Goal: Task Accomplishment & Management: Manage account settings

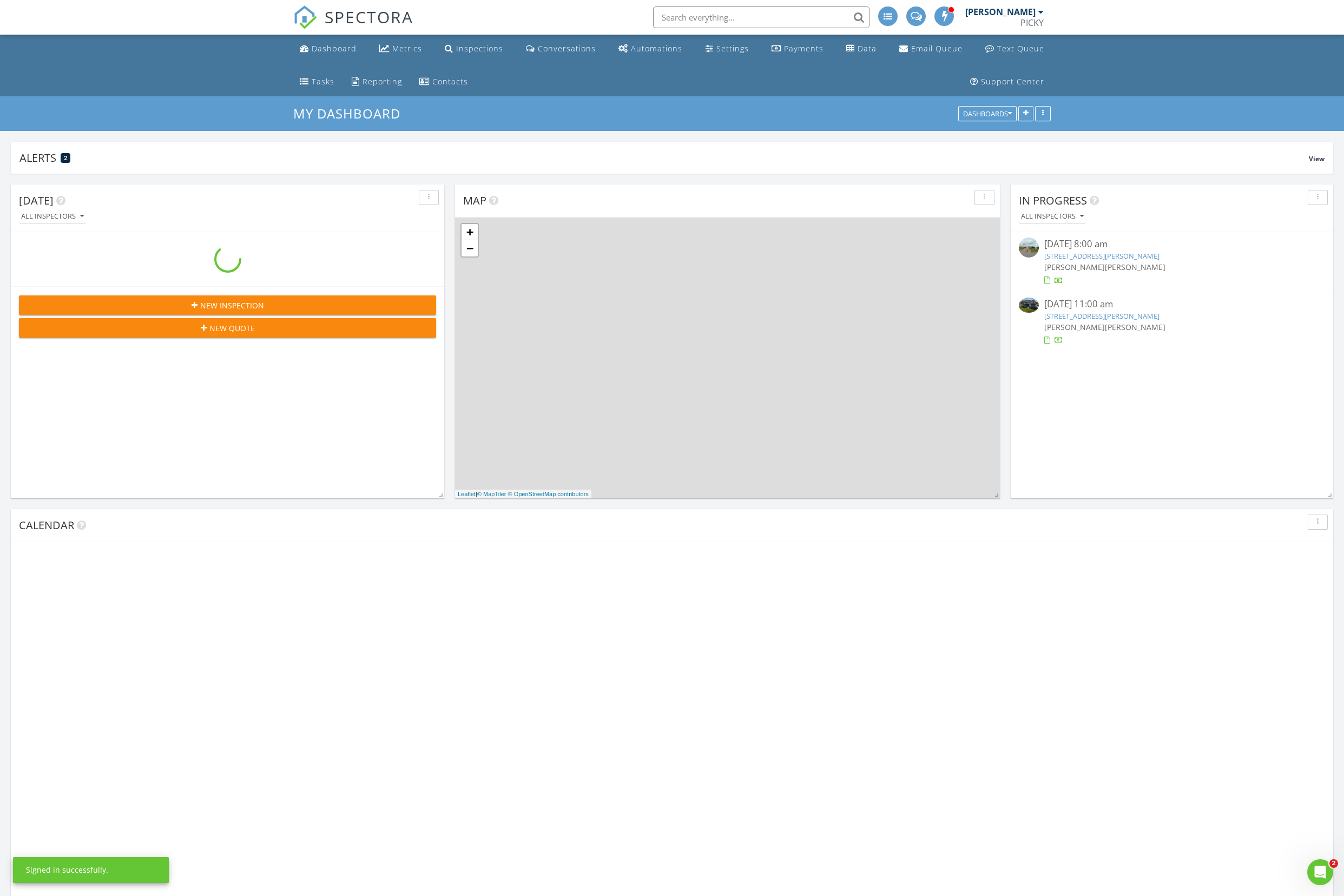
scroll to position [1444, 1344]
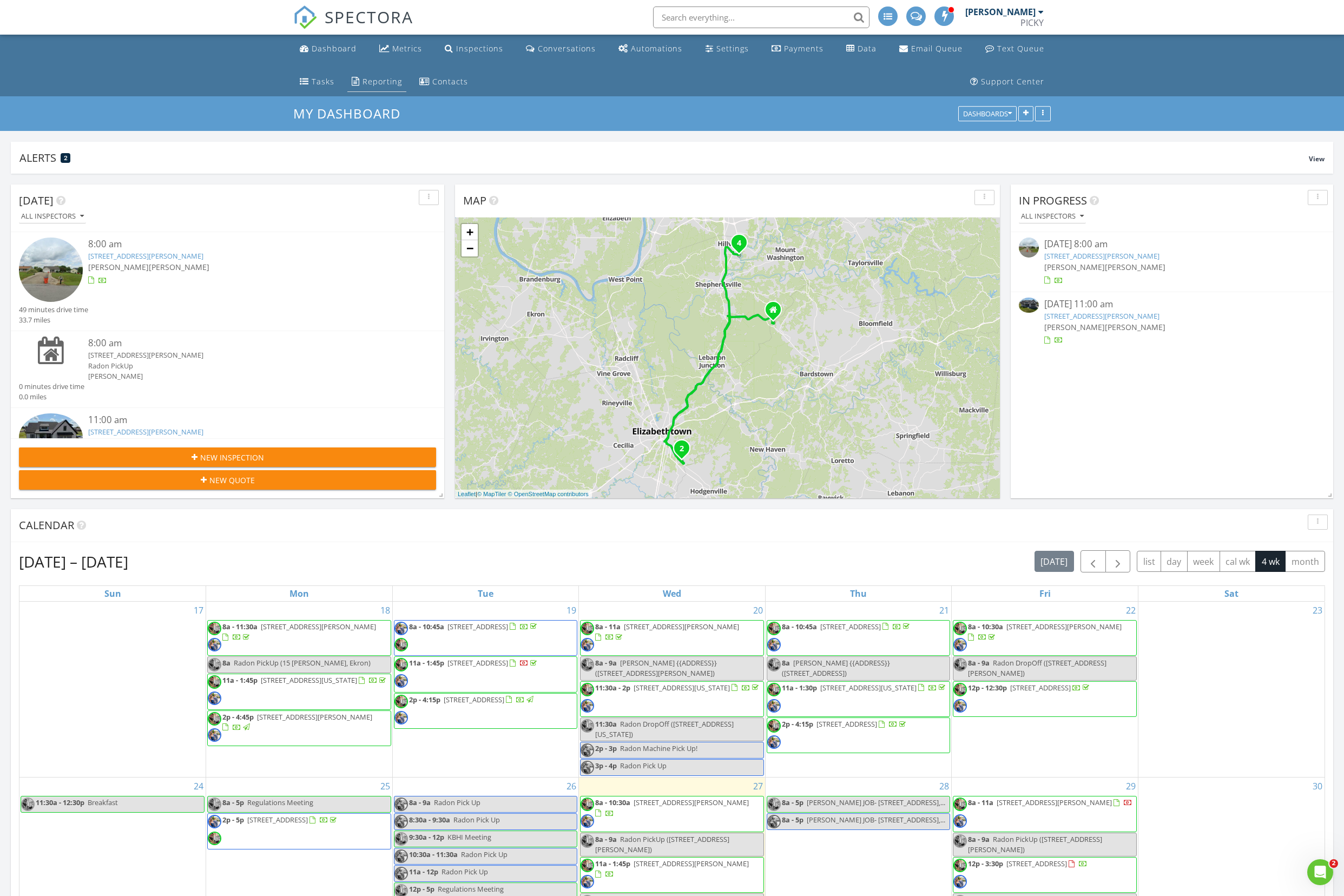
click at [362, 86] on div "Reporting" at bounding box center [382, 81] width 40 height 10
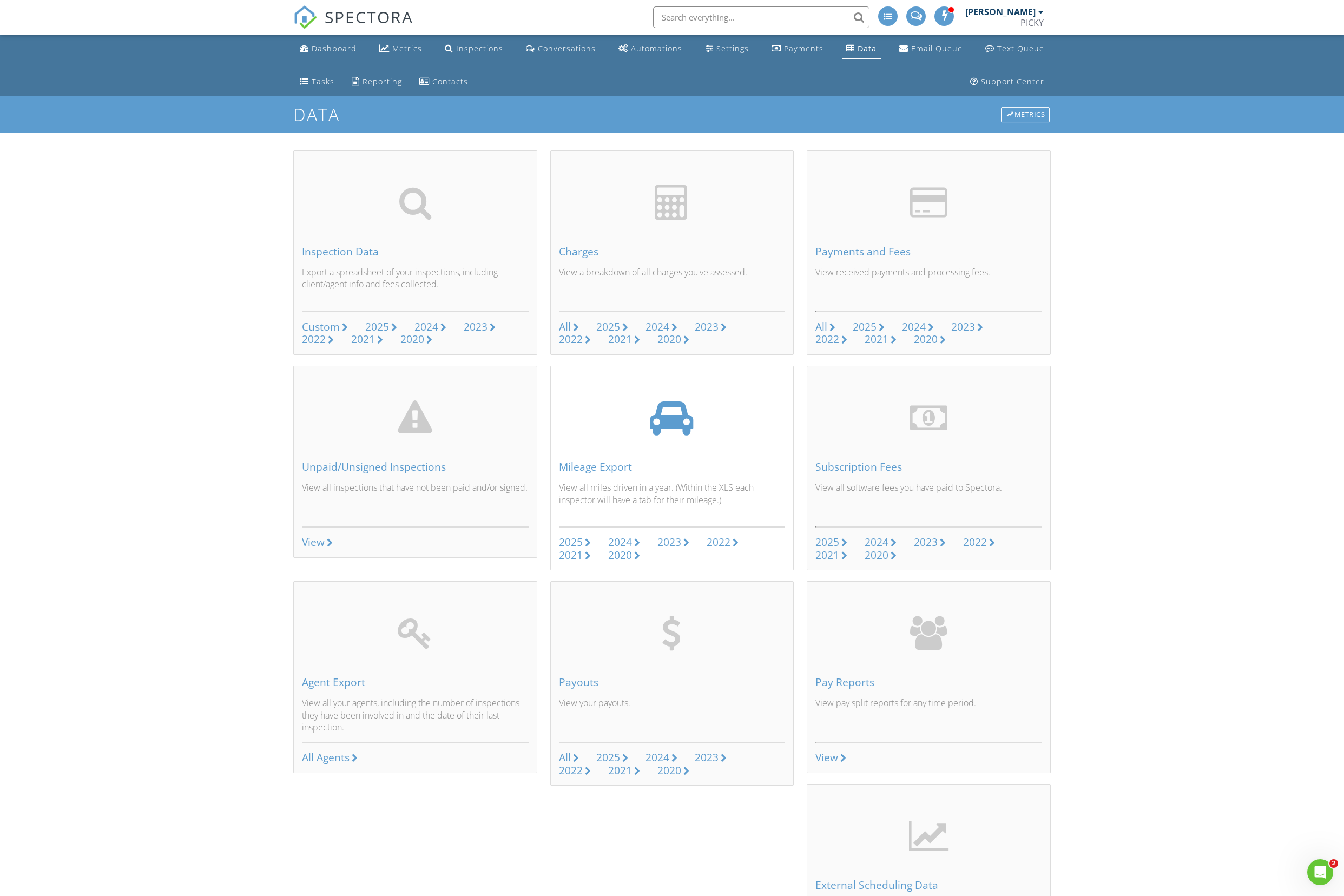
click at [570, 540] on div "2025" at bounding box center [570, 541] width 24 height 15
click at [362, 83] on div "Reporting" at bounding box center [382, 81] width 40 height 10
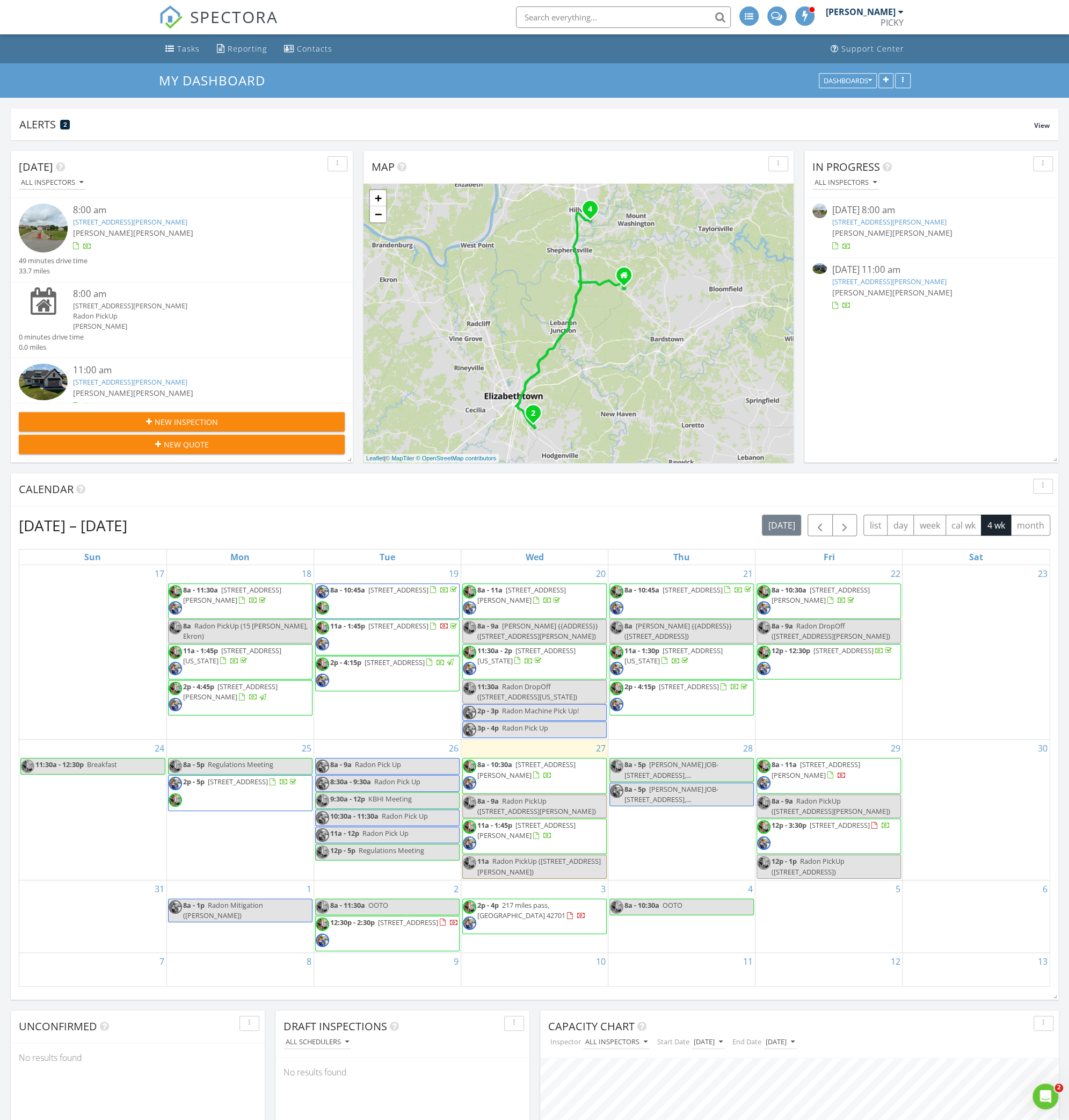
scroll to position [40, 0]
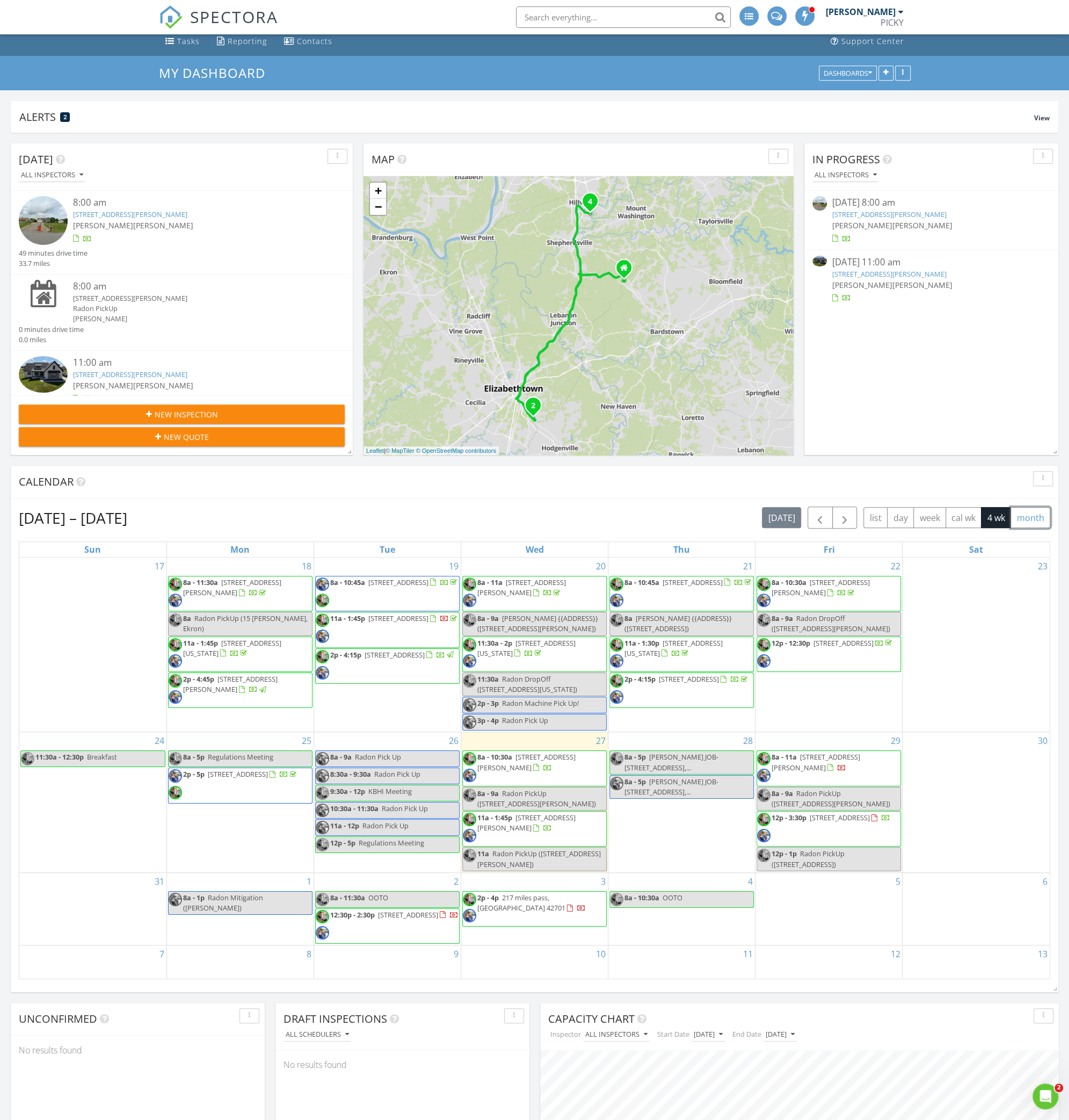
click at [1026, 515] on button "month" at bounding box center [1030, 517] width 40 height 21
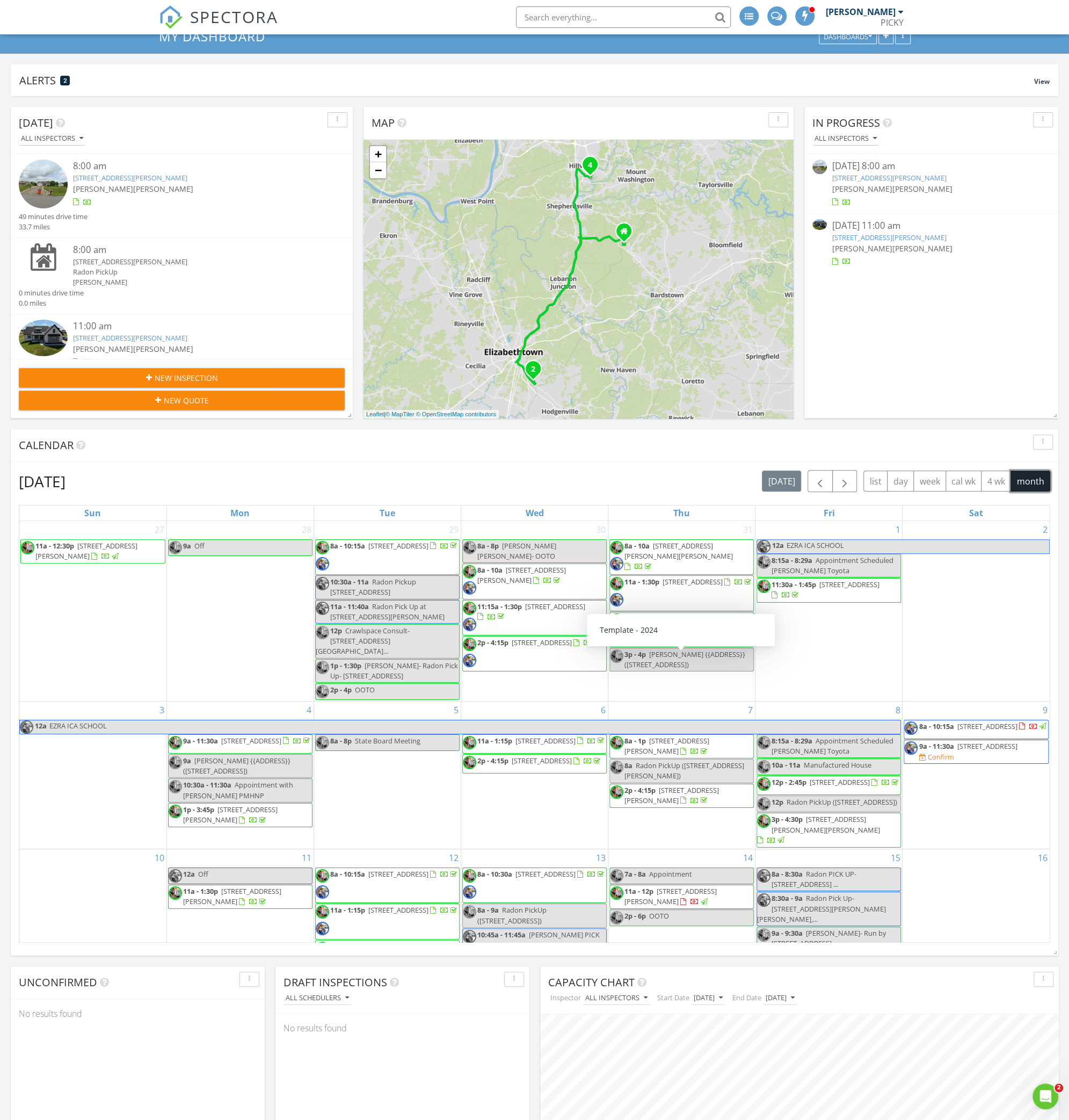
scroll to position [101, 0]
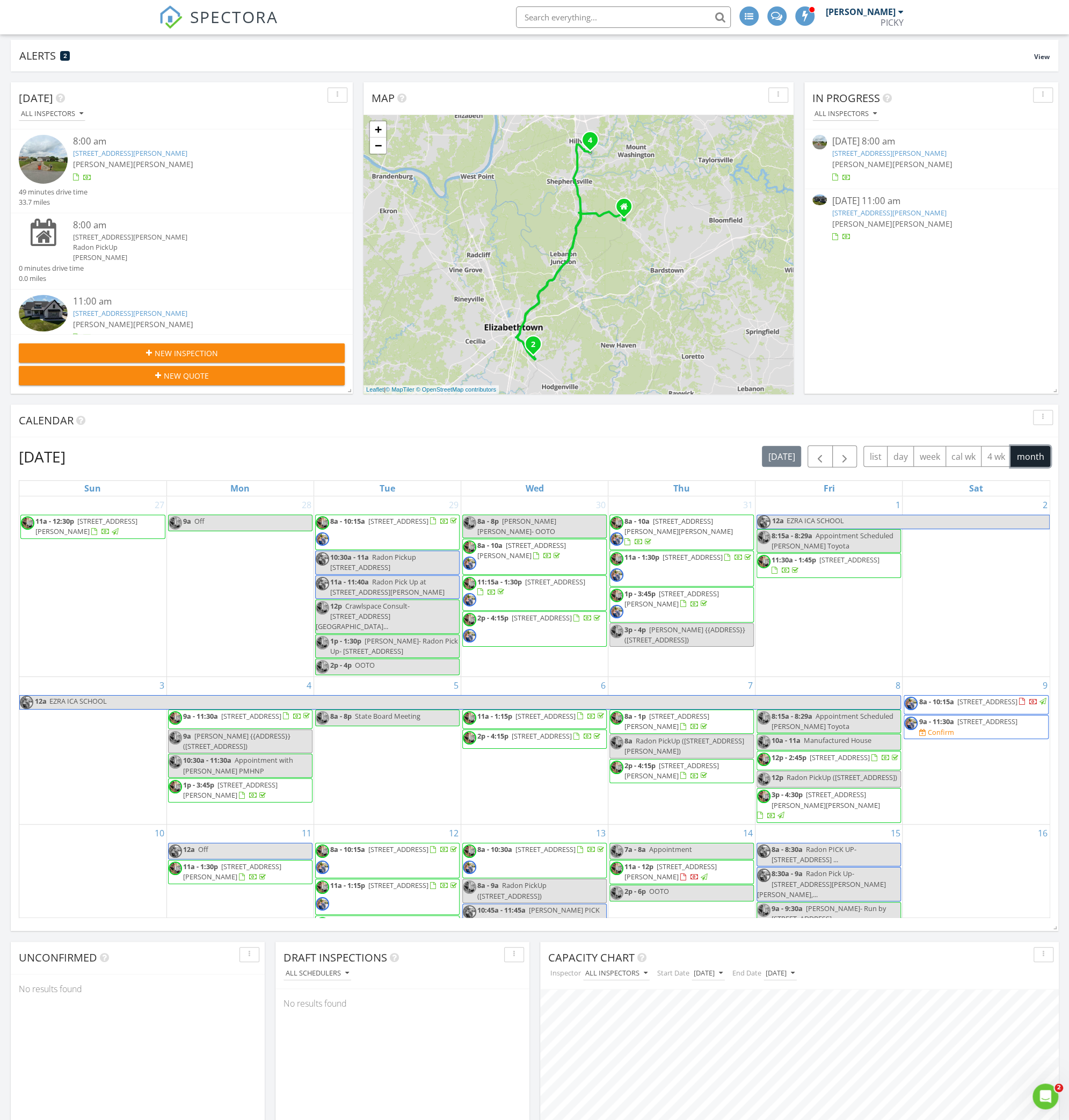
click at [957, 696] on span "201 N Miles St, Elizabethtown 42701" at bounding box center [986, 701] width 60 height 10
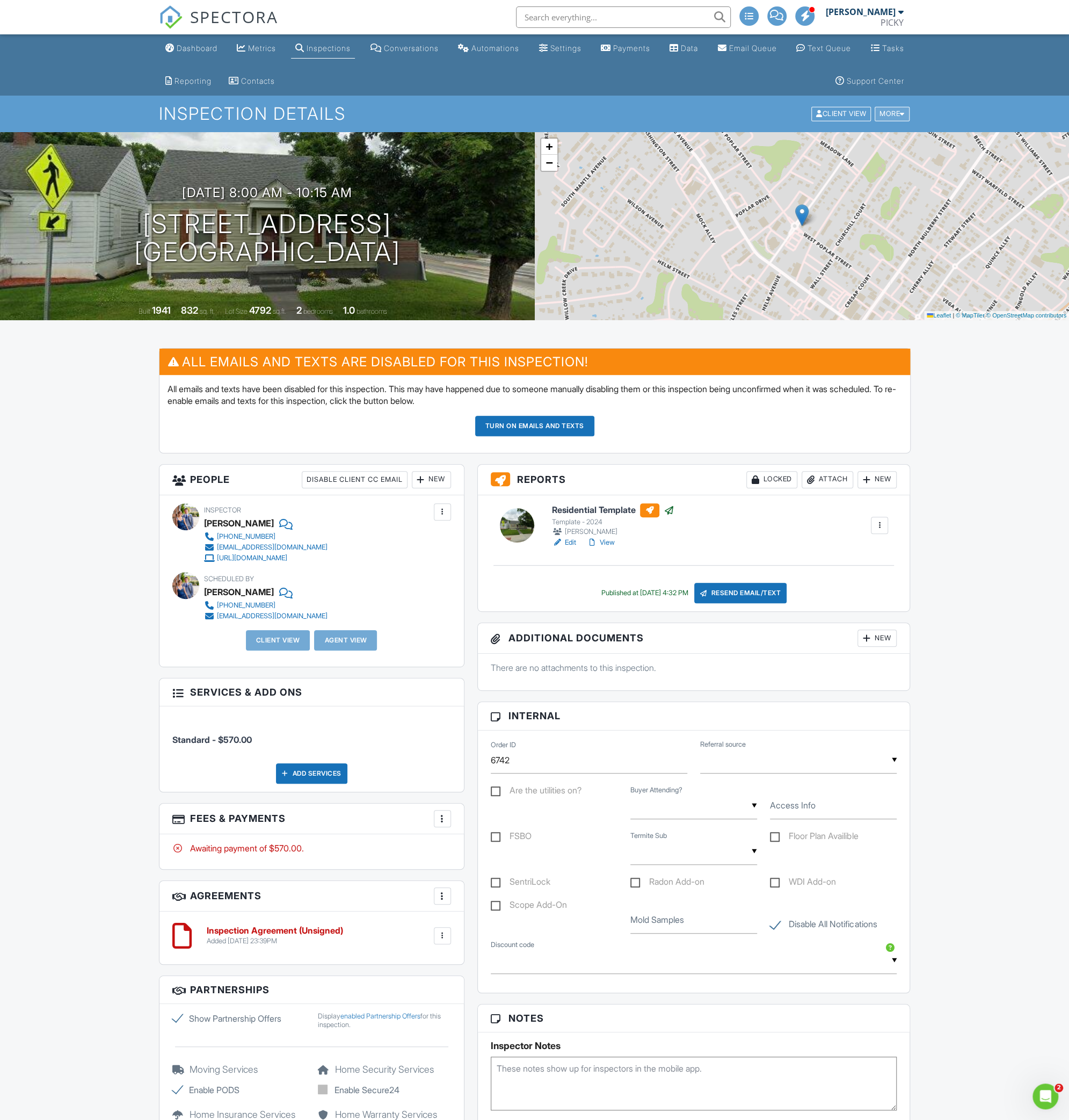
click at [902, 107] on div "More" at bounding box center [892, 114] width 35 height 15
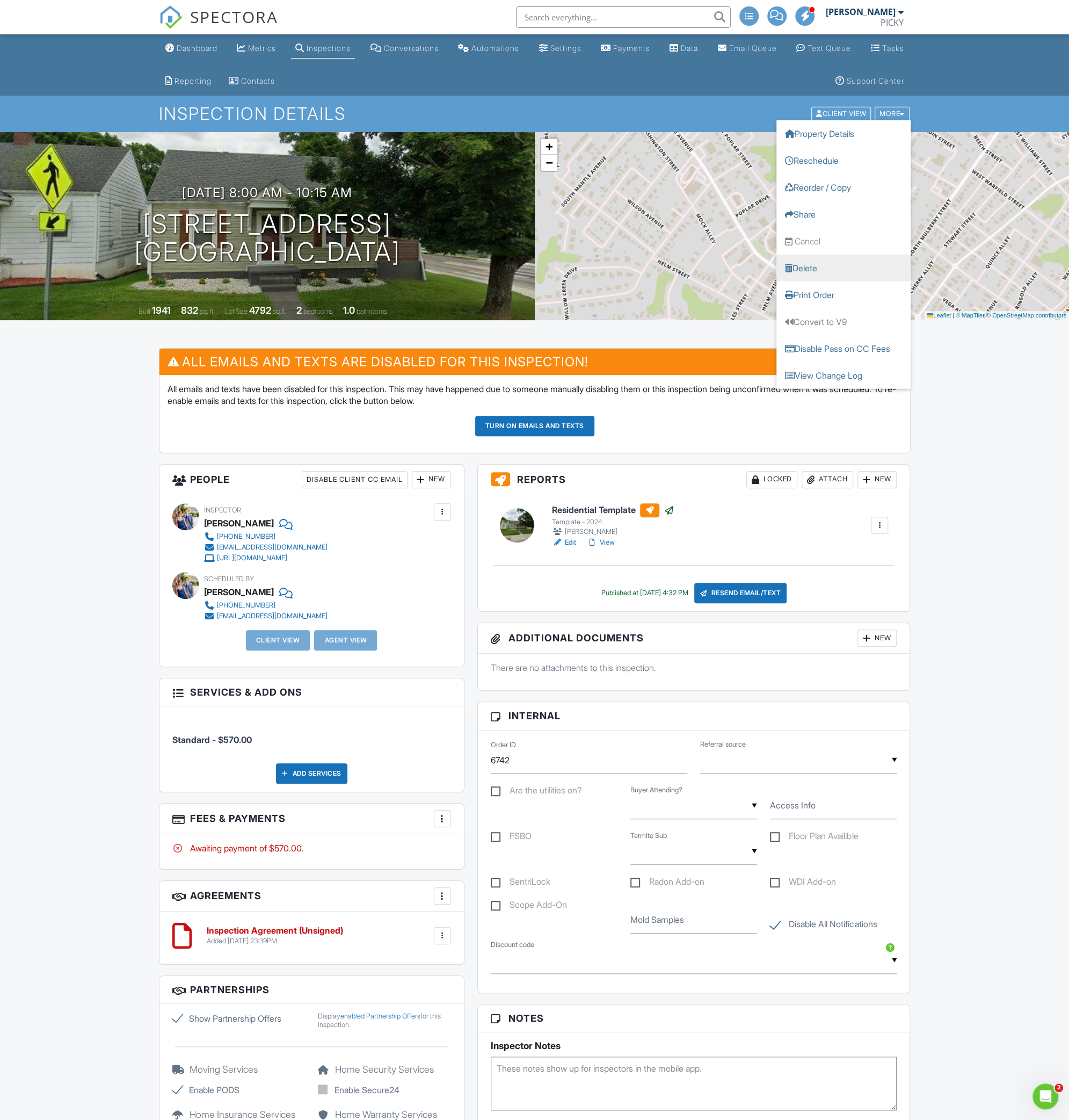
click at [815, 270] on link "Delete" at bounding box center [843, 268] width 134 height 27
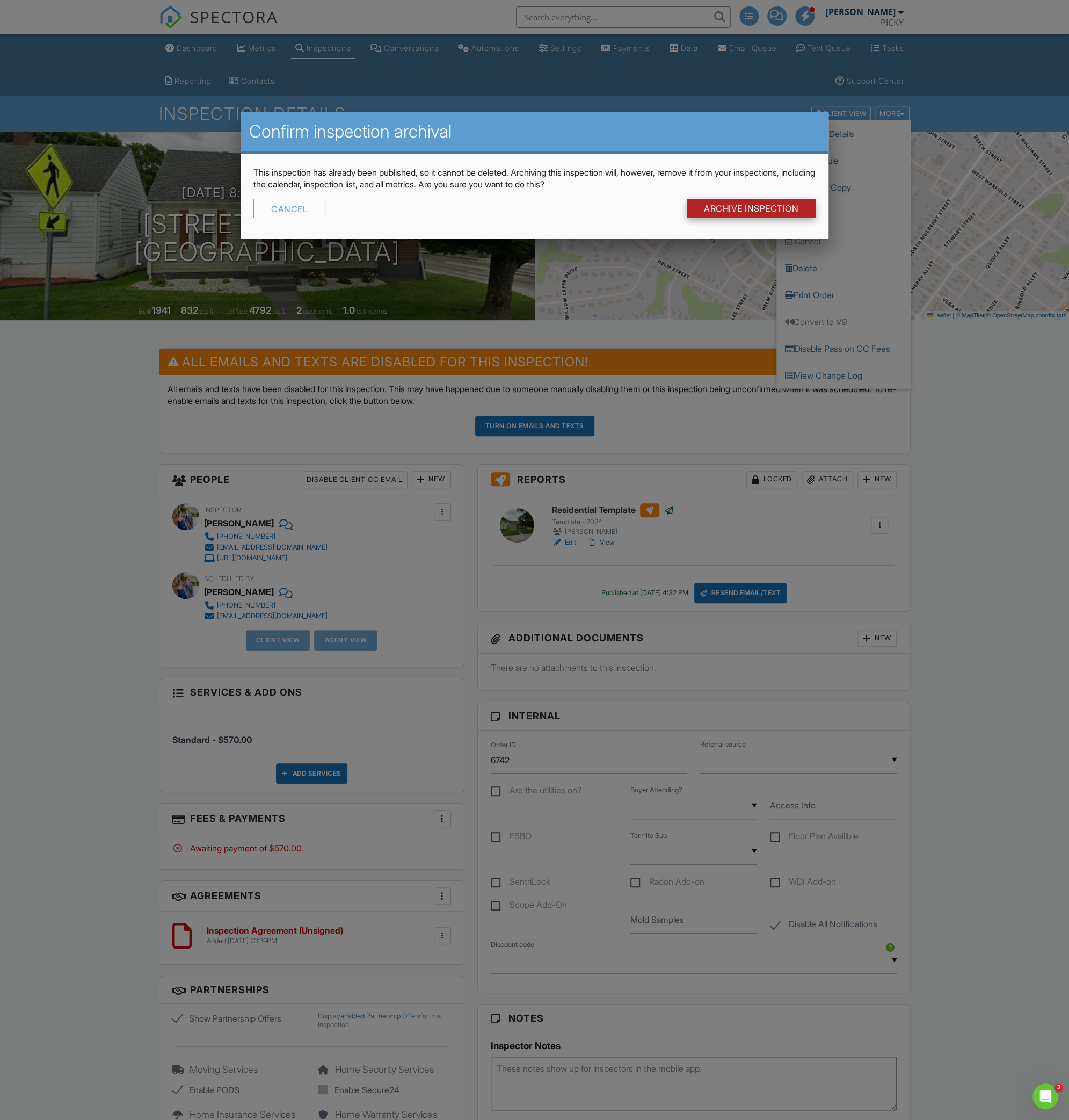
click at [758, 205] on input "Archive Inspection" at bounding box center [751, 208] width 129 height 19
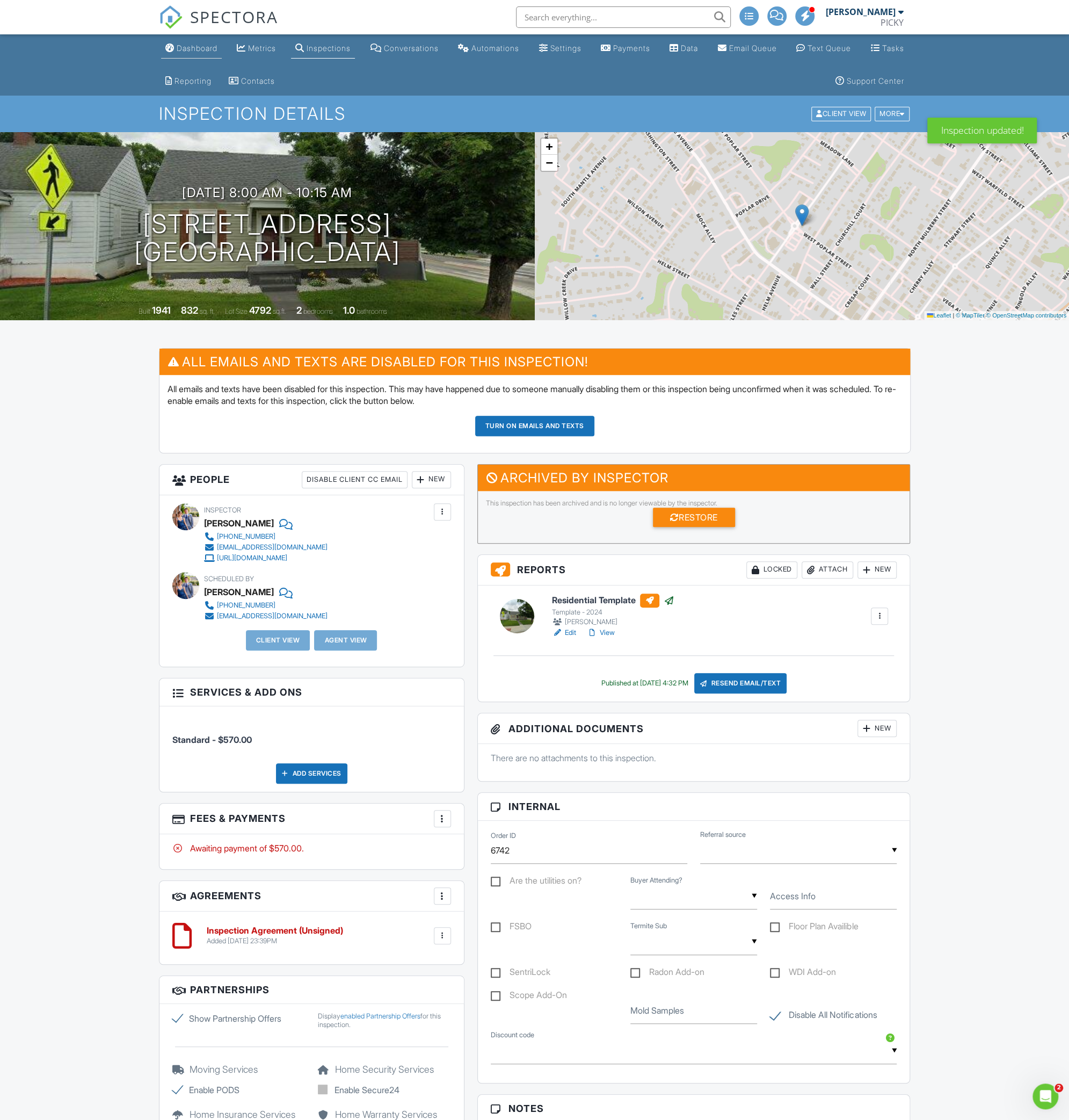
click at [194, 49] on div "Dashboard" at bounding box center [197, 48] width 41 height 9
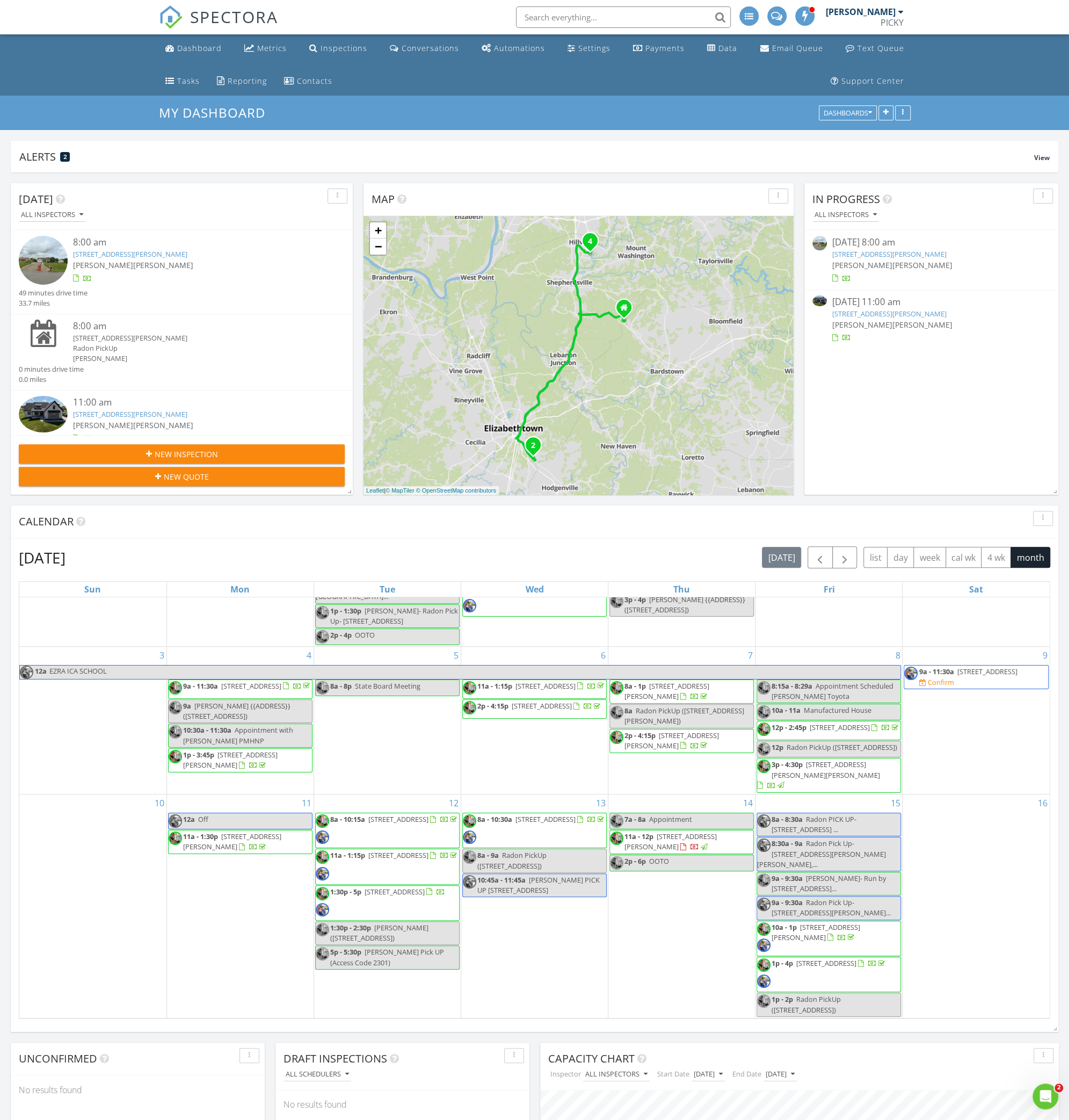
scroll to position [135, 0]
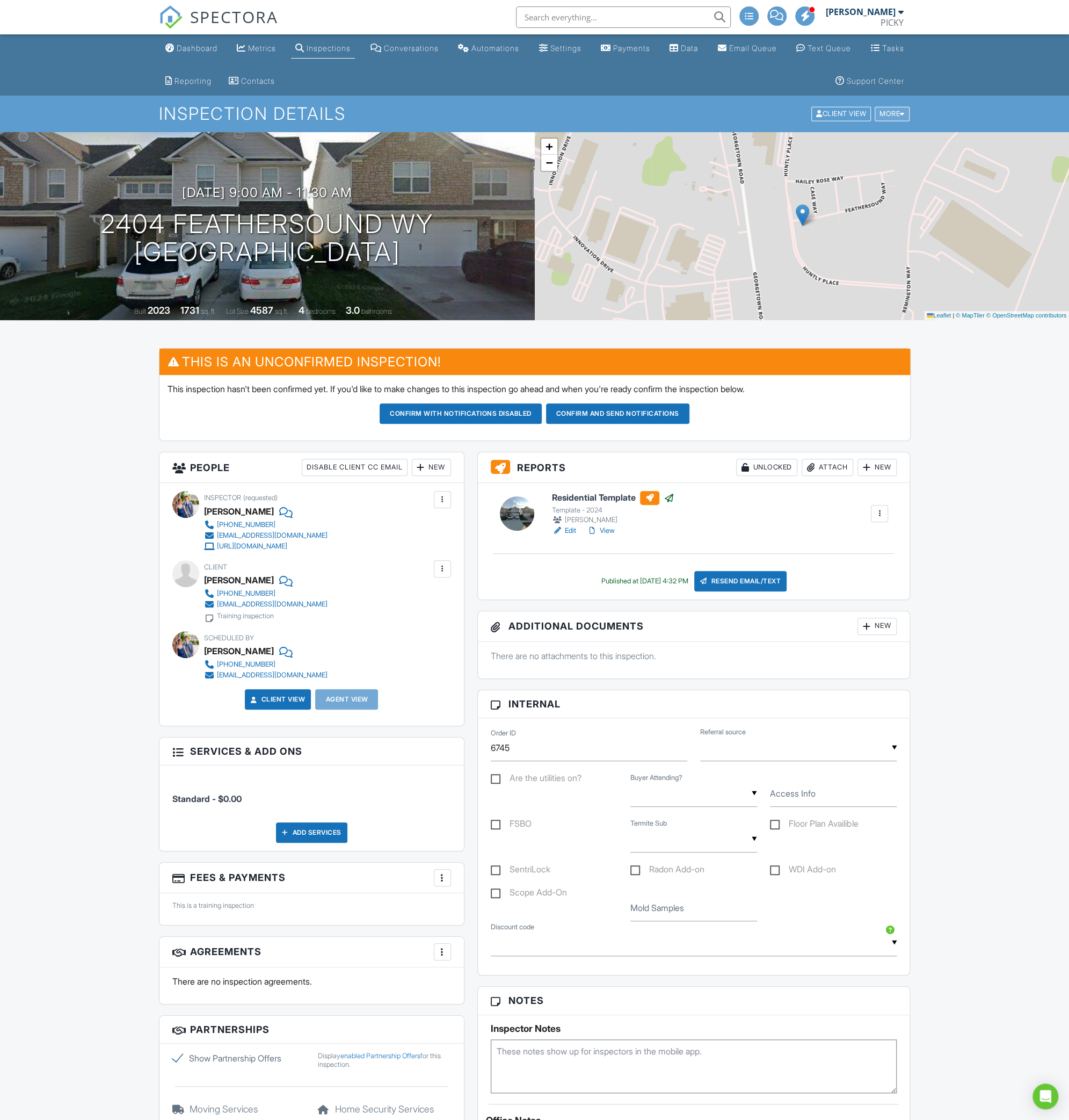
click at [898, 113] on div "More" at bounding box center [892, 114] width 35 height 15
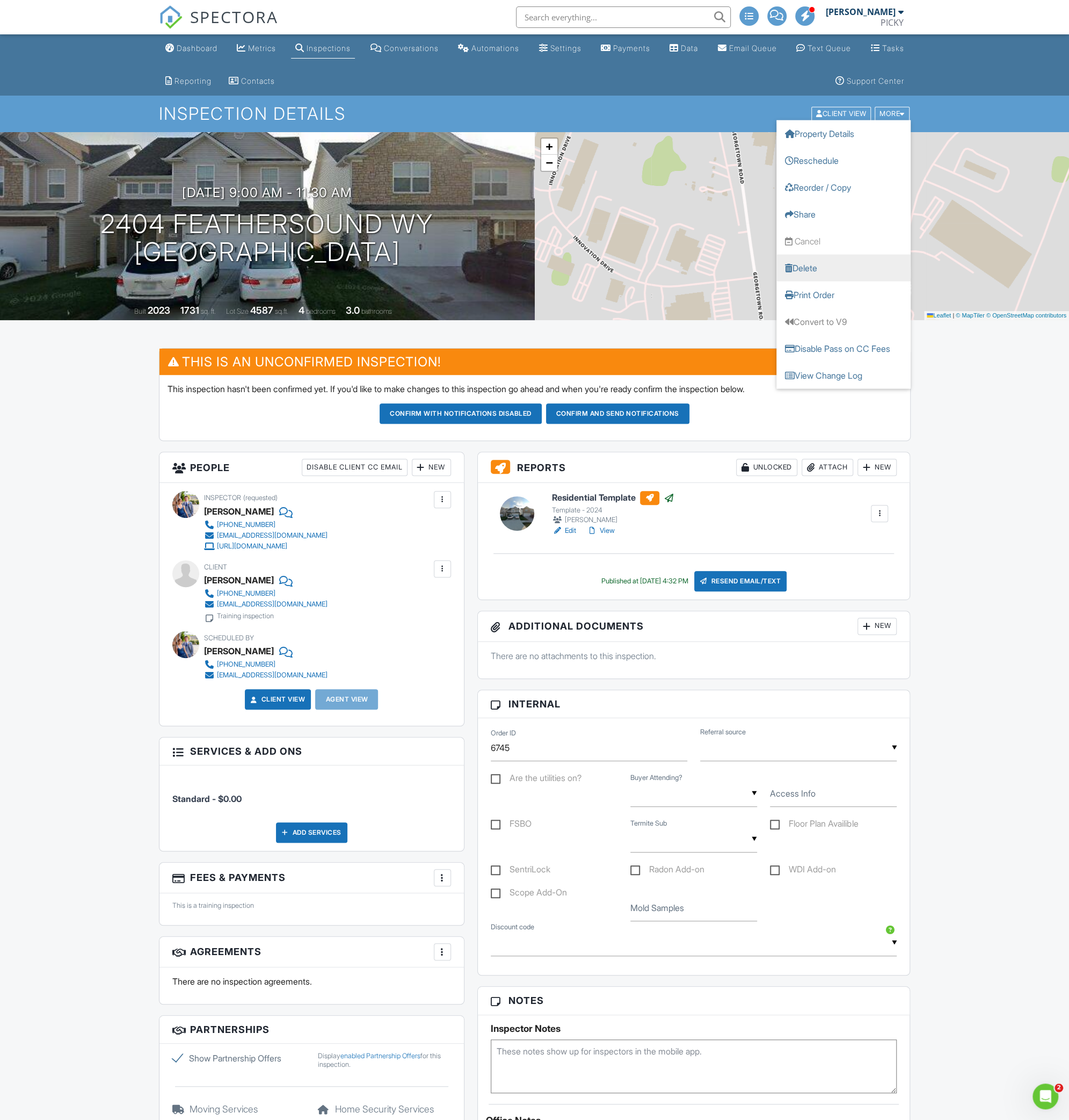
click at [814, 262] on link "Delete" at bounding box center [843, 268] width 134 height 27
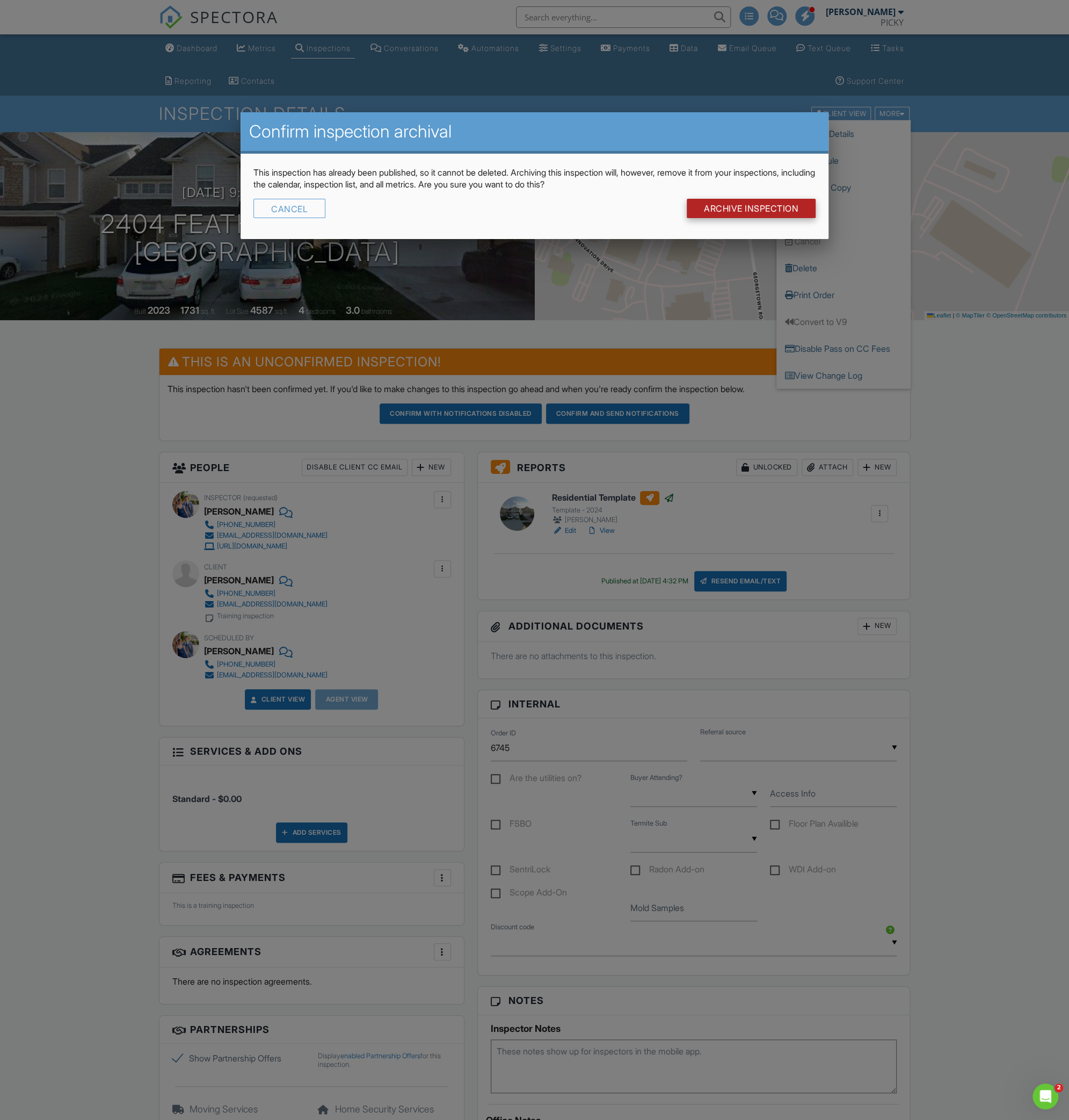
click at [715, 209] on input "Archive Inspection" at bounding box center [751, 208] width 129 height 19
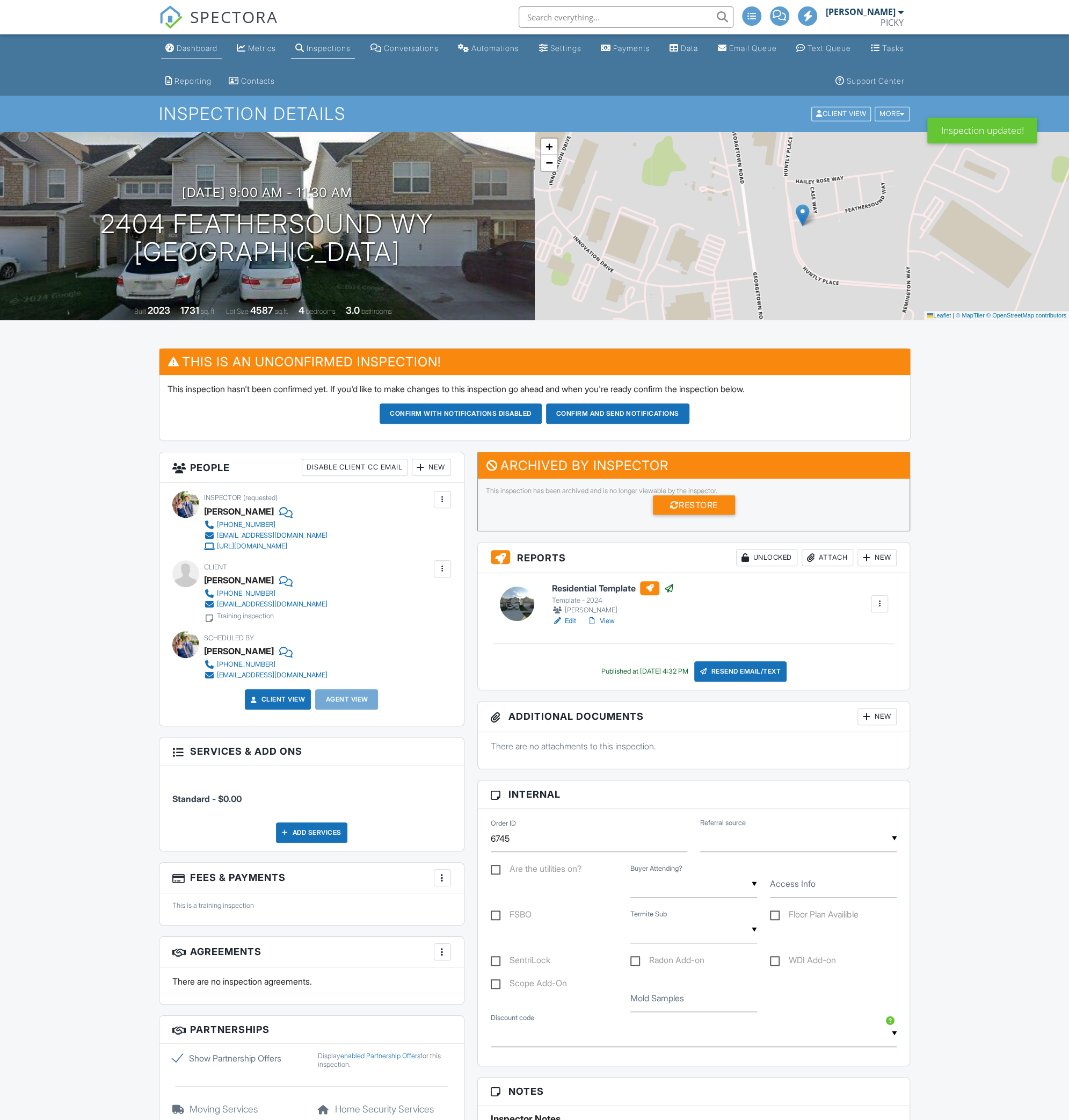
click at [196, 50] on div "Dashboard" at bounding box center [197, 48] width 41 height 9
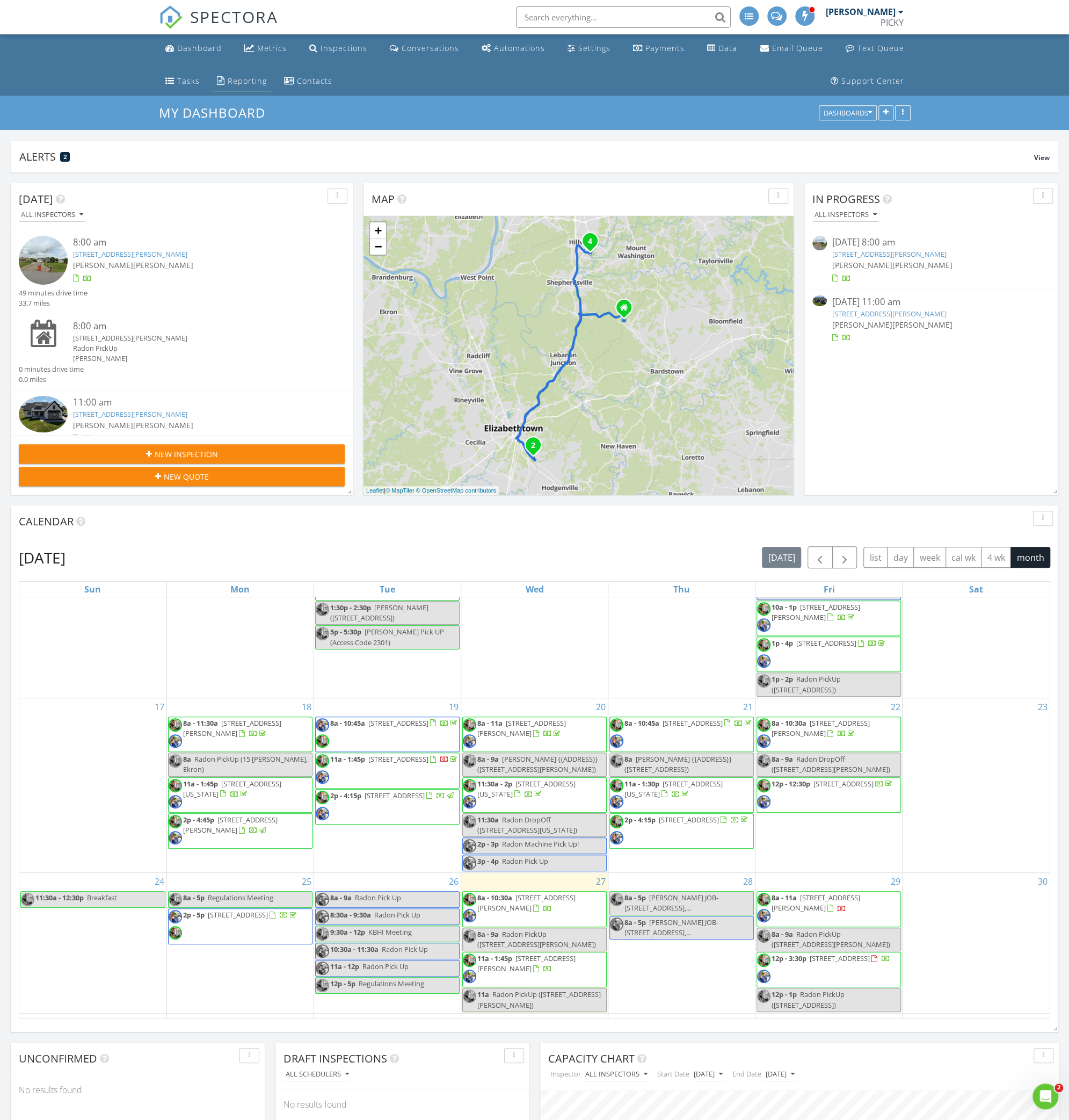
click at [227, 79] on div "Reporting" at bounding box center [247, 81] width 39 height 10
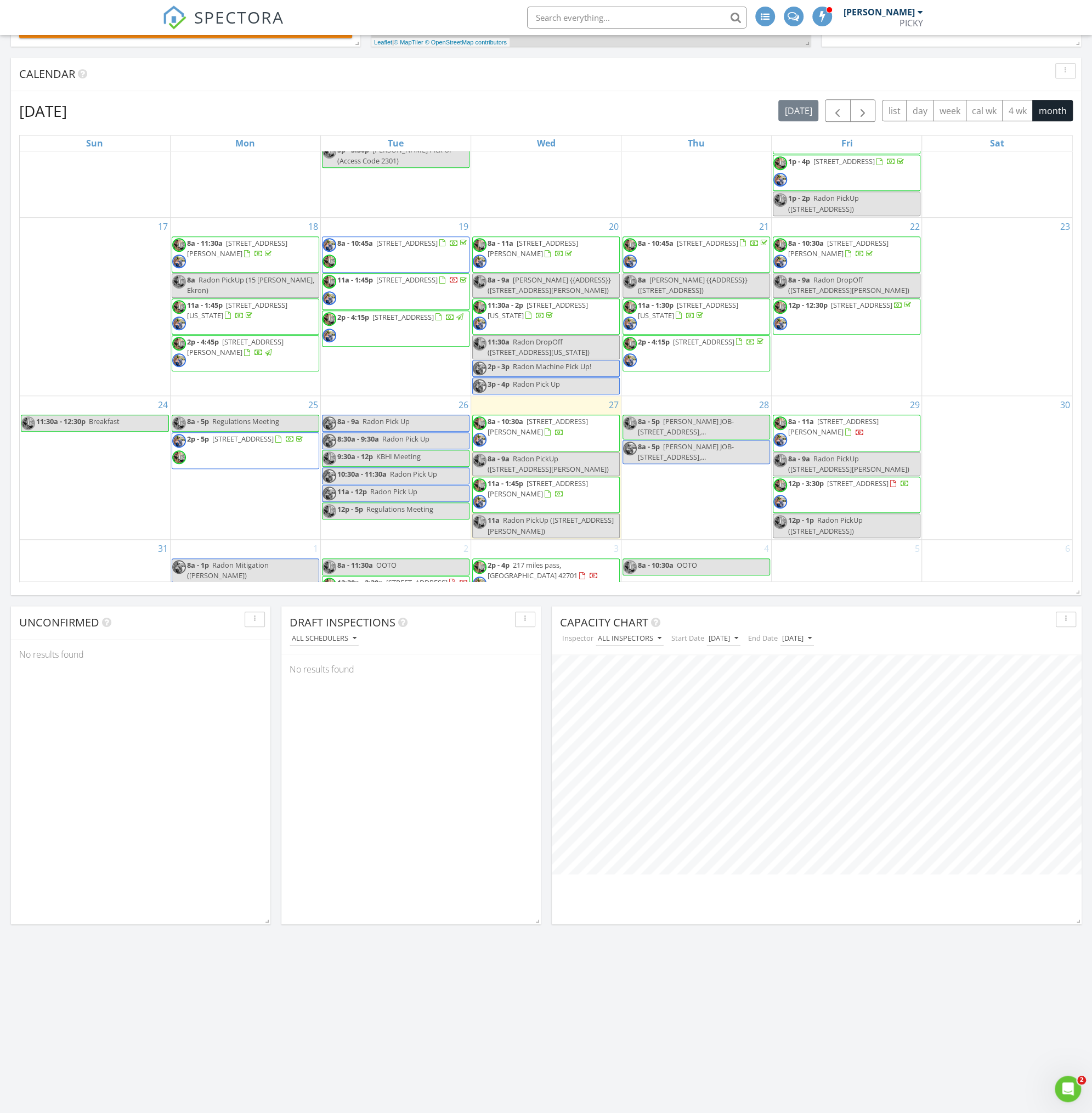
scroll to position [521, 0]
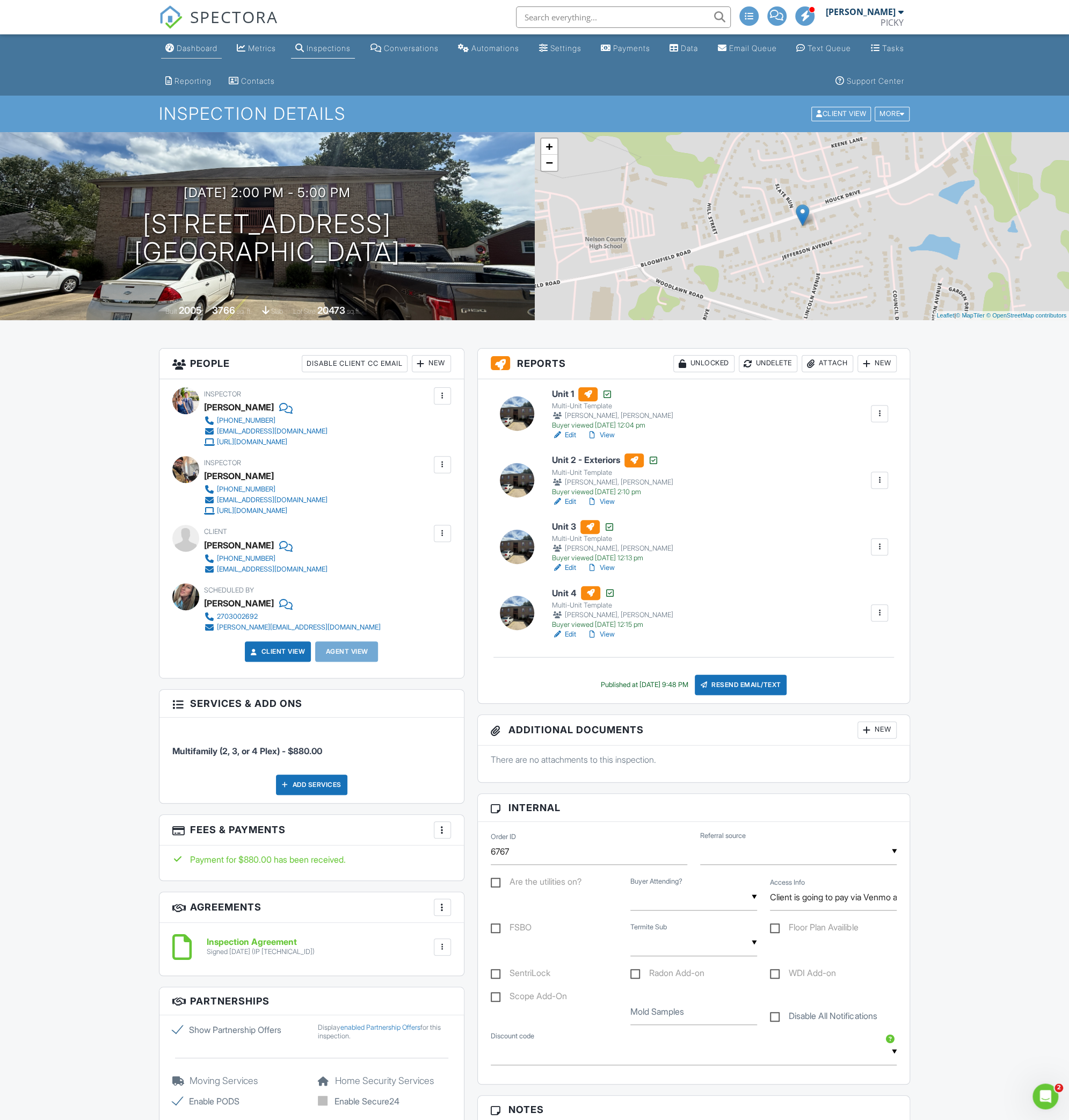
click at [194, 48] on div "Dashboard" at bounding box center [197, 48] width 41 height 9
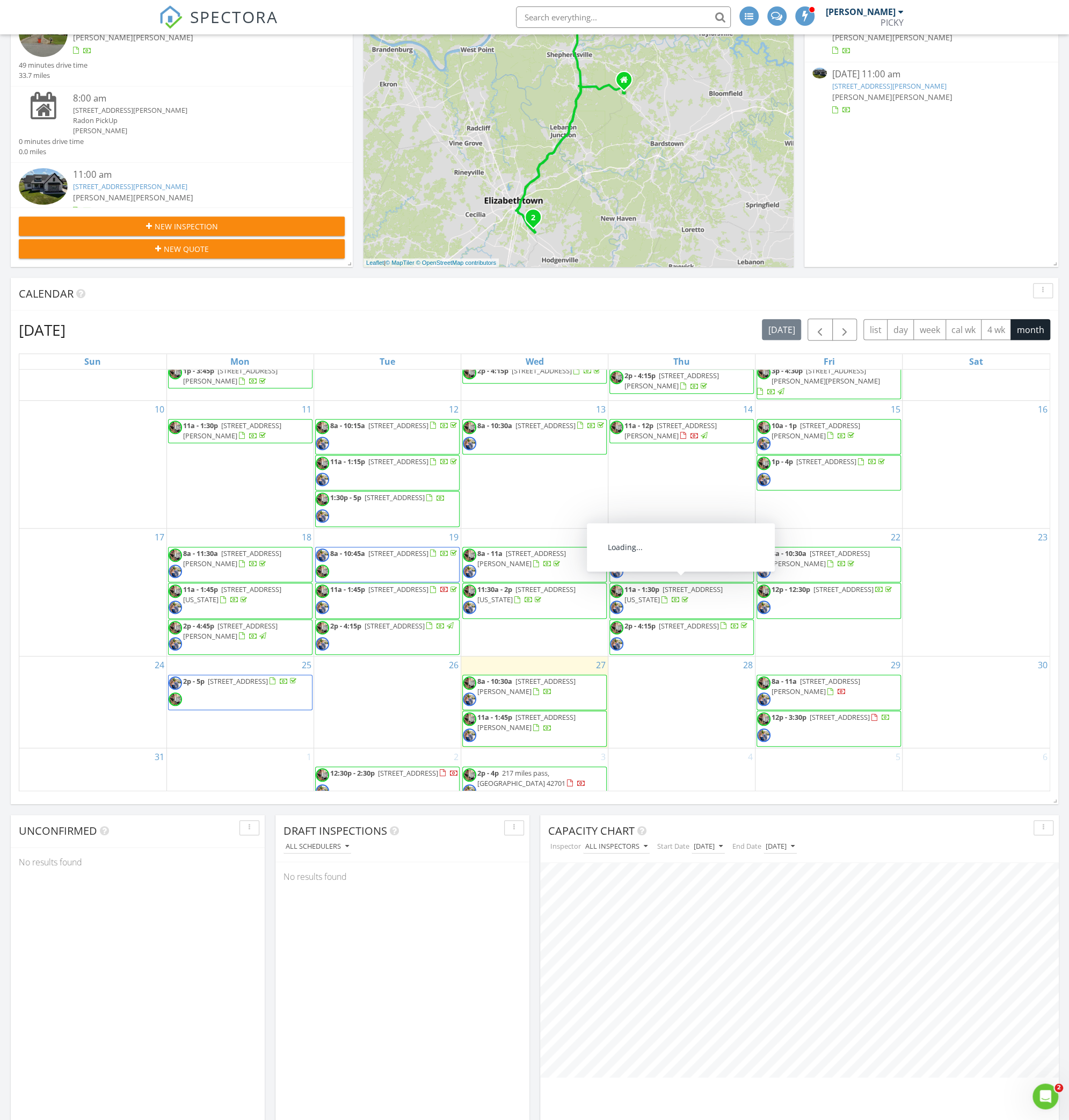
scroll to position [231, 0]
